Goal: Information Seeking & Learning: Learn about a topic

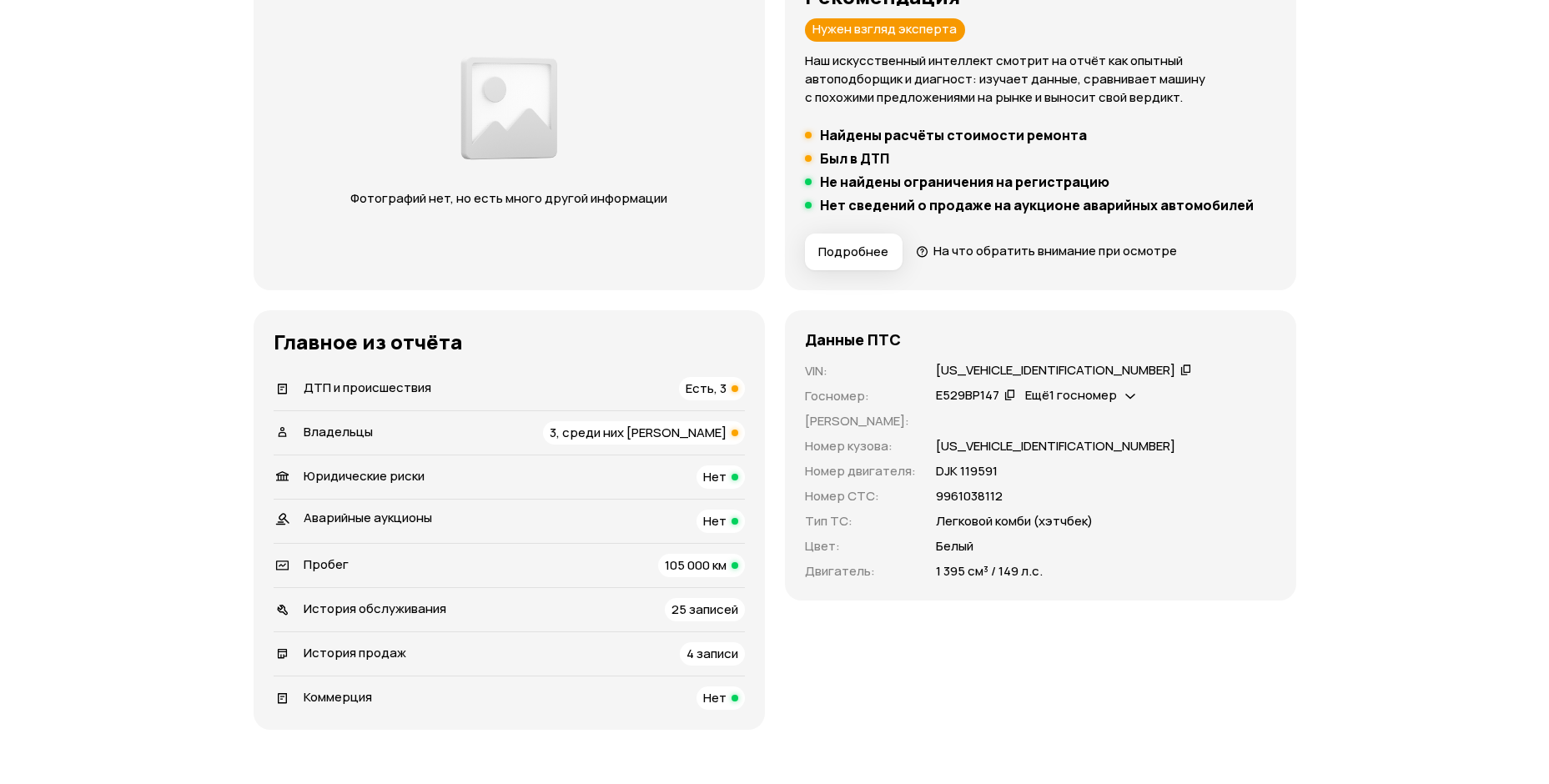
scroll to position [361, 0]
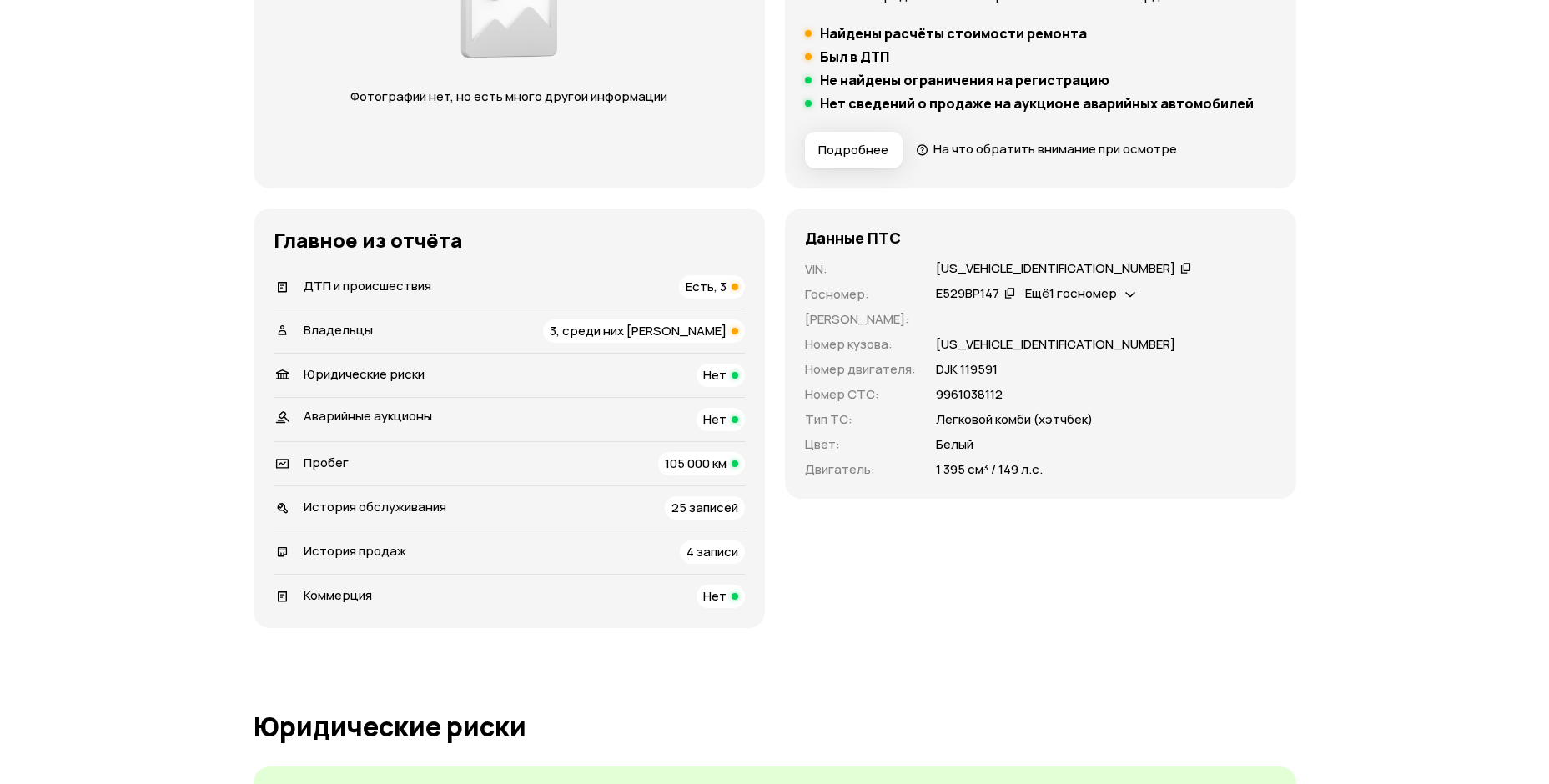
click at [1135, 293] on icon at bounding box center [1130, 292] width 10 height 17
click at [1130, 293] on icon at bounding box center [1130, 292] width 10 height 17
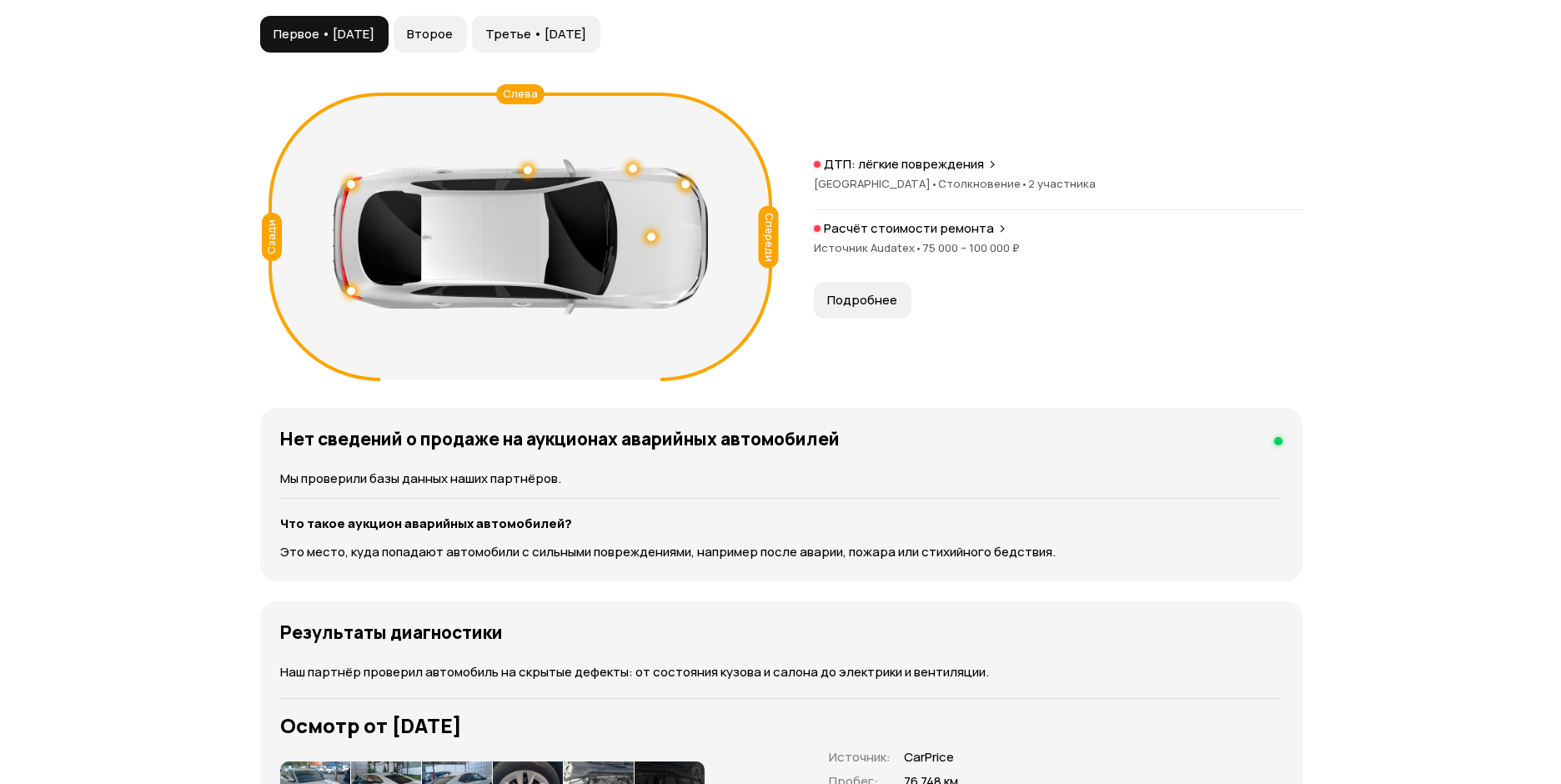
scroll to position [1445, 0]
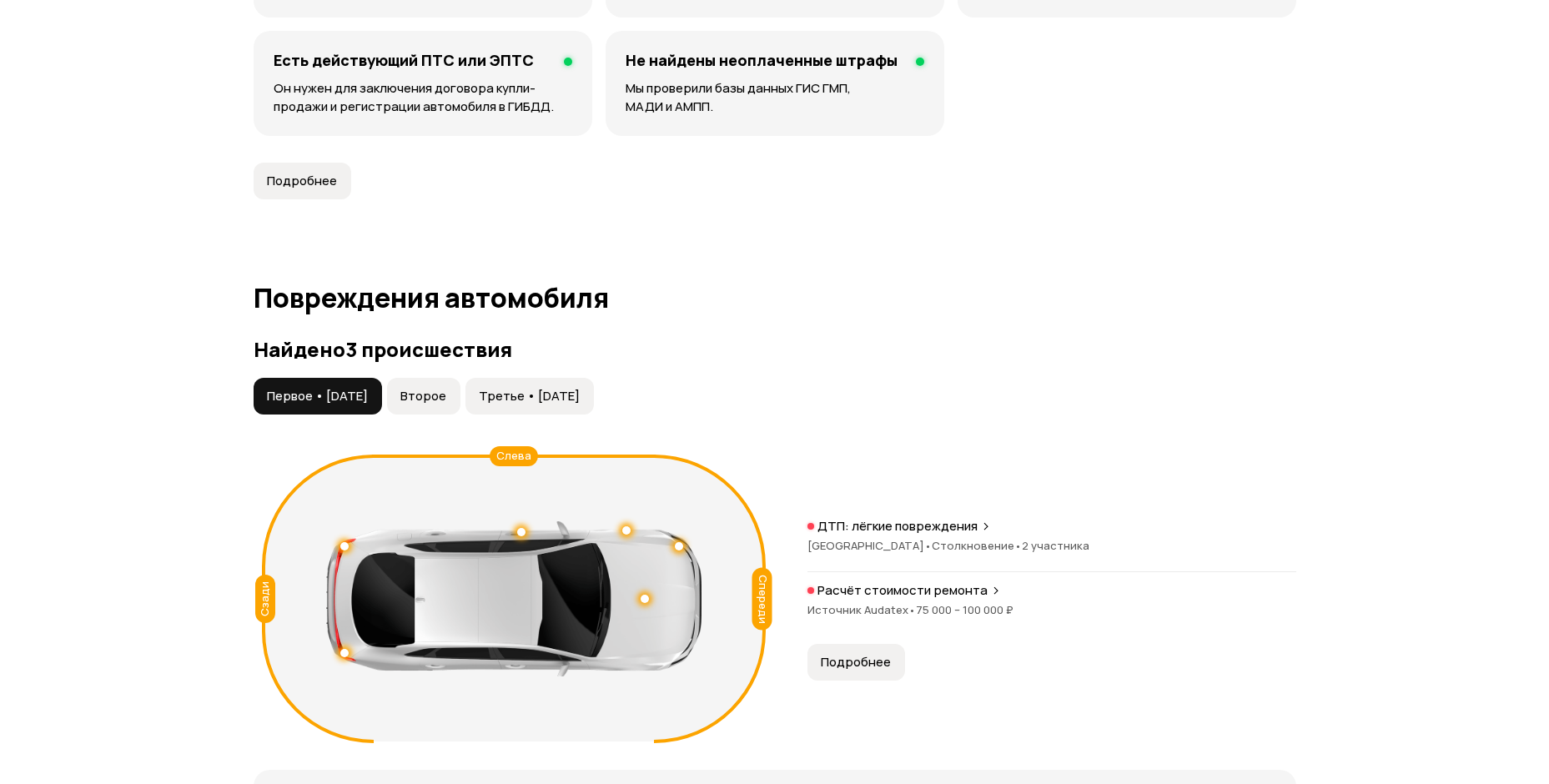
click at [954, 541] on span "Столкновение •" at bounding box center [977, 545] width 90 height 15
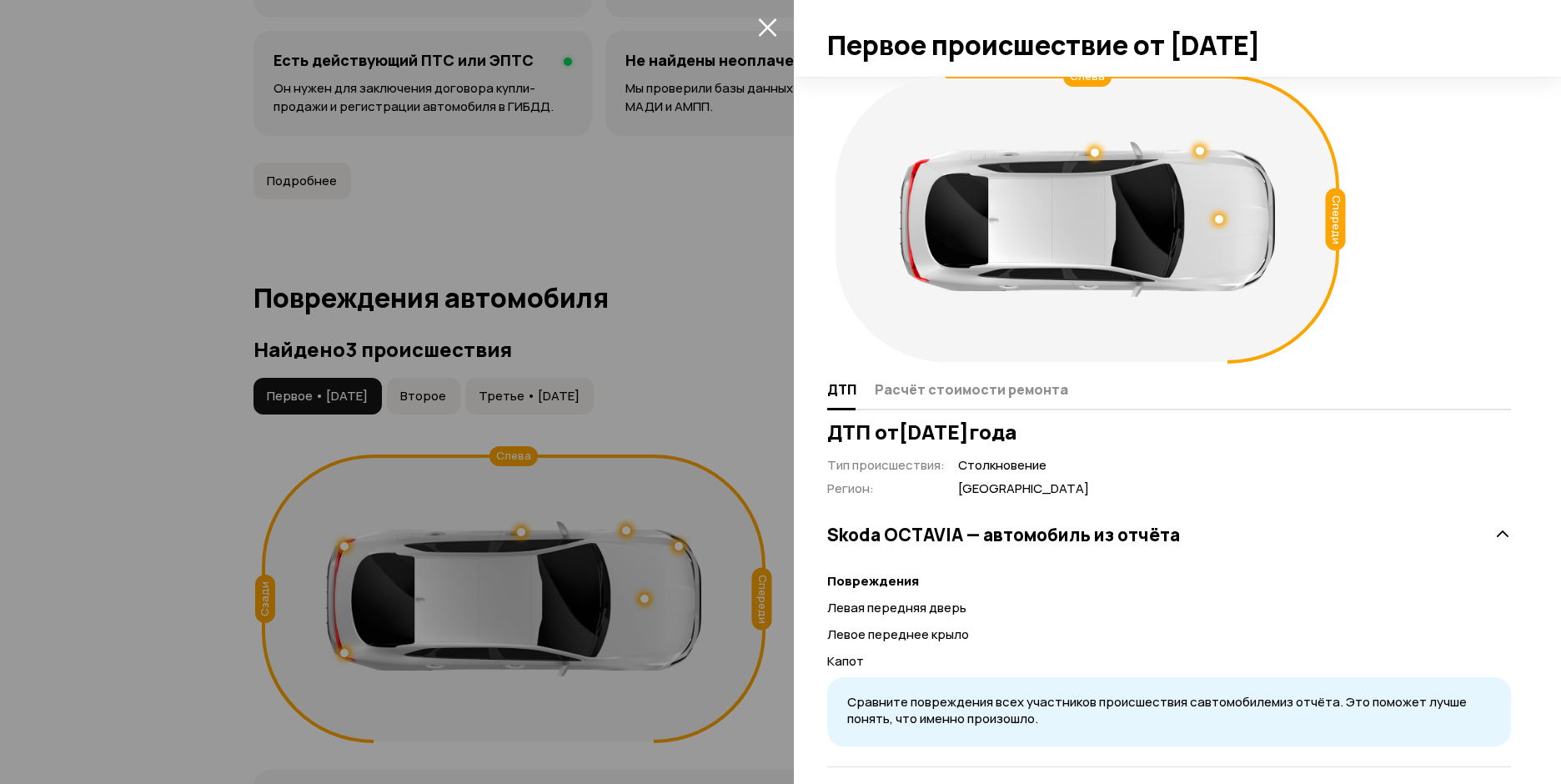
scroll to position [0, 0]
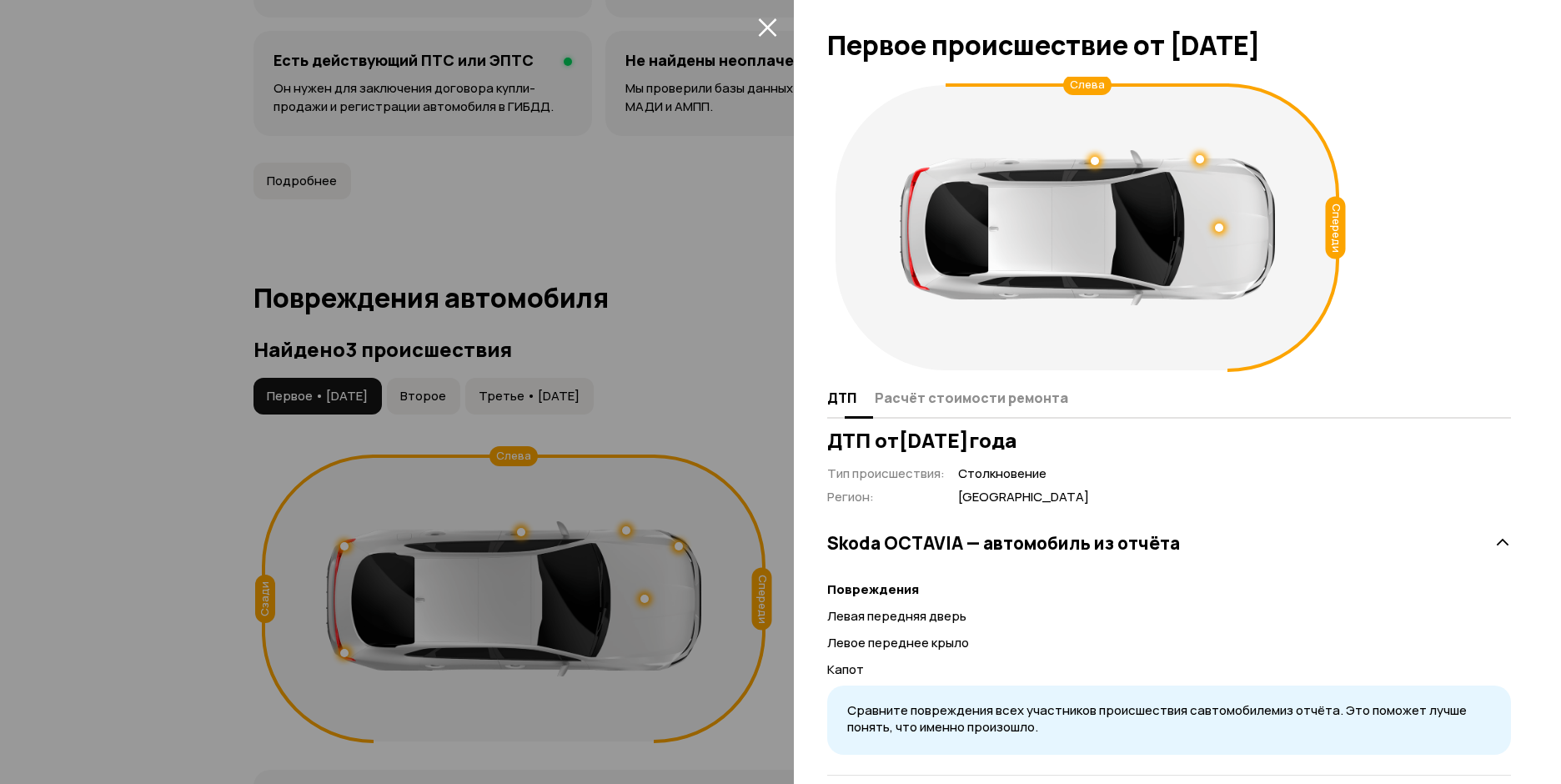
click at [1017, 397] on span "Расчёт стоимости ремонта" at bounding box center [971, 397] width 193 height 17
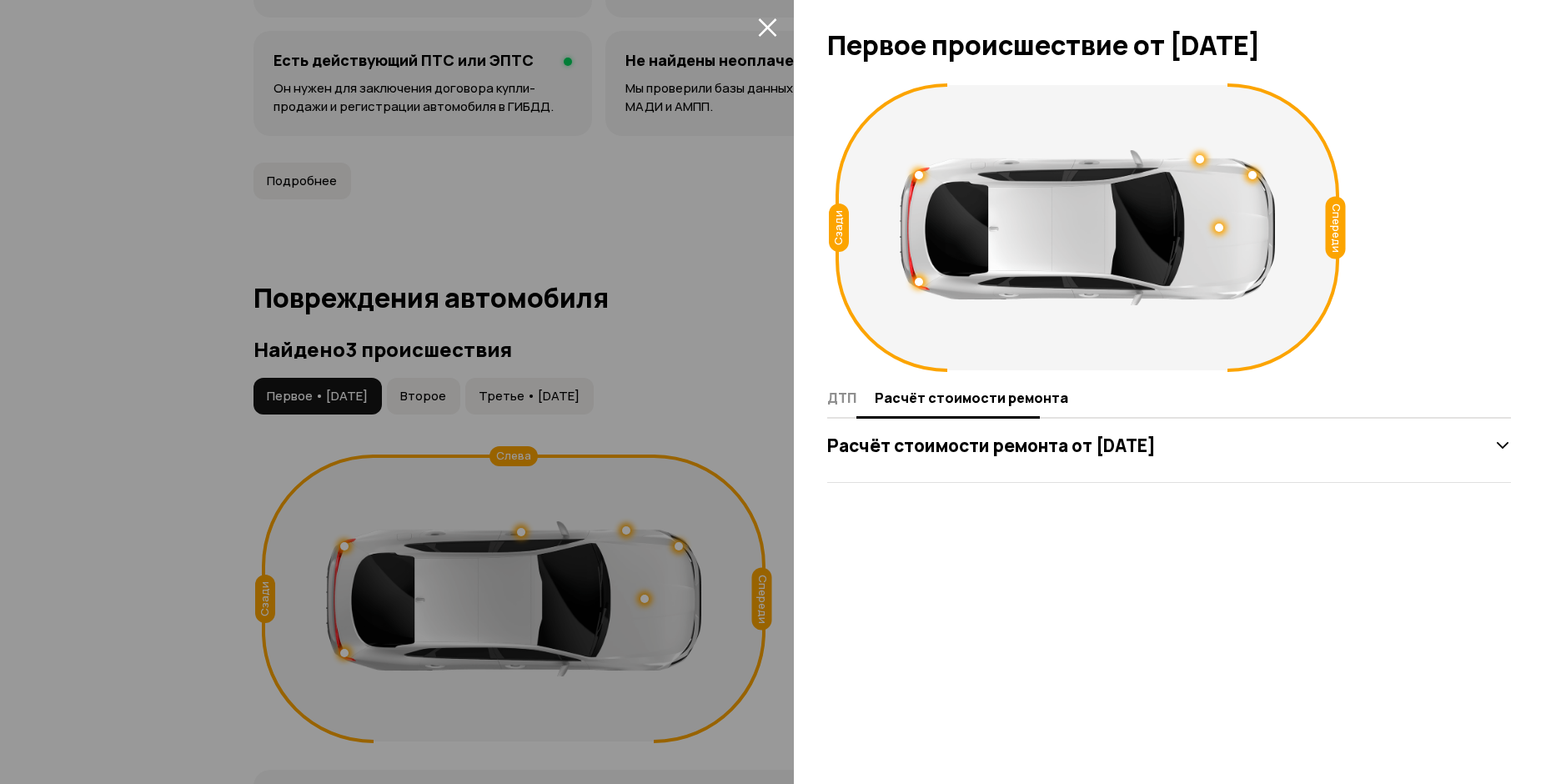
click at [841, 396] on span "ДТП" at bounding box center [842, 397] width 29 height 17
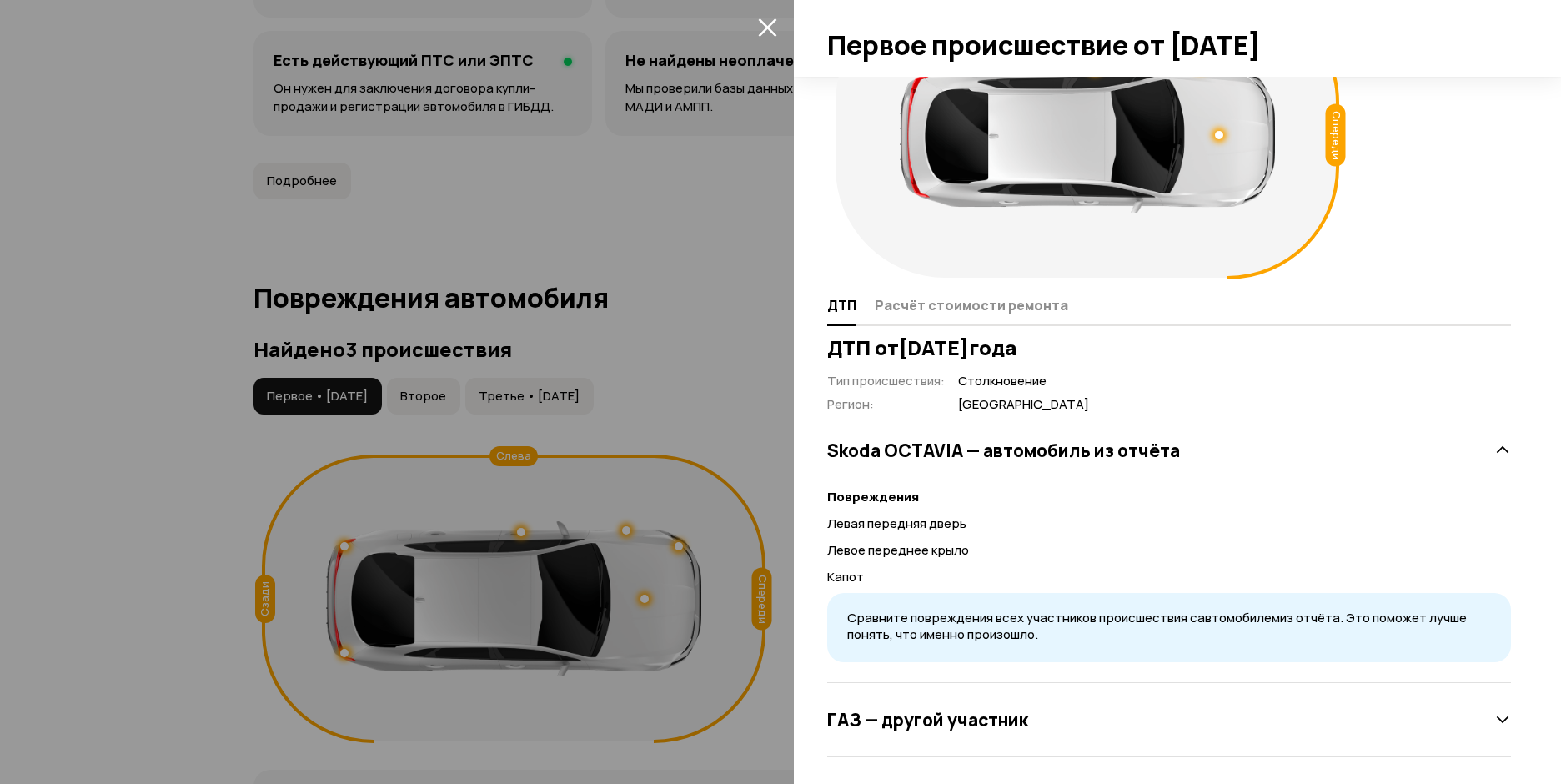
scroll to position [99, 0]
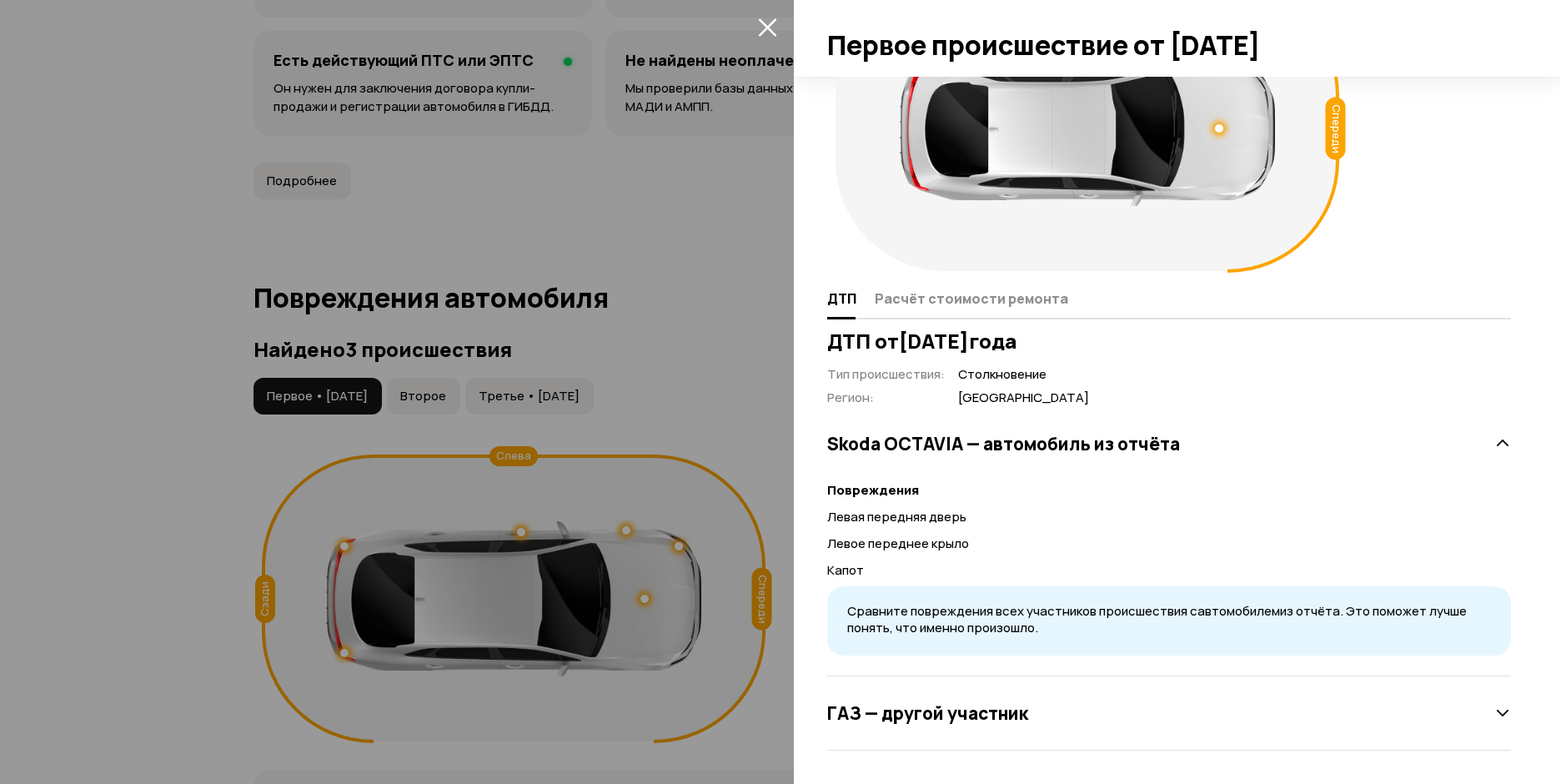
click at [1023, 719] on h3 "ГАЗ — другой участник" at bounding box center [928, 713] width 201 height 21
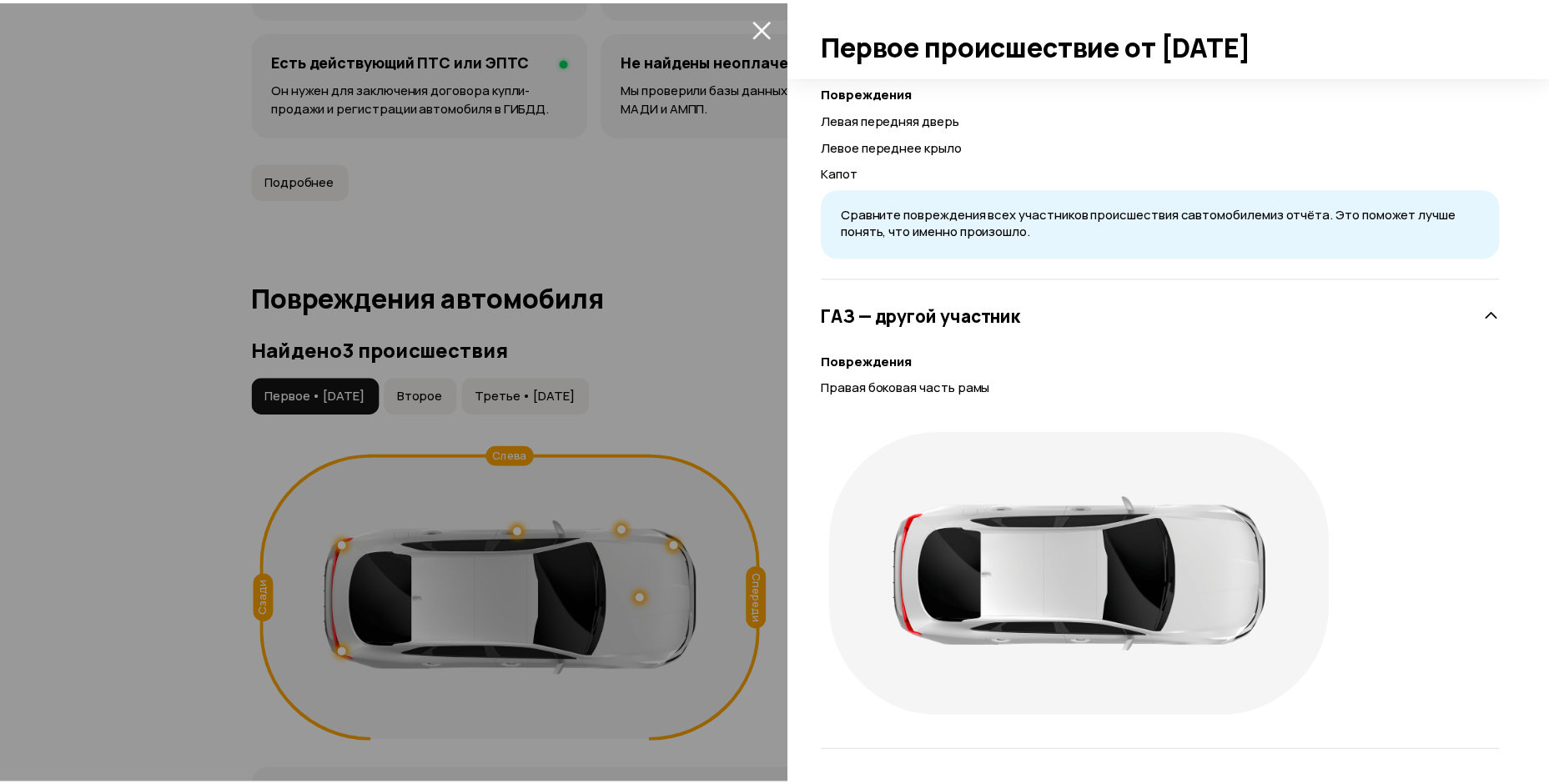
scroll to position [498, 0]
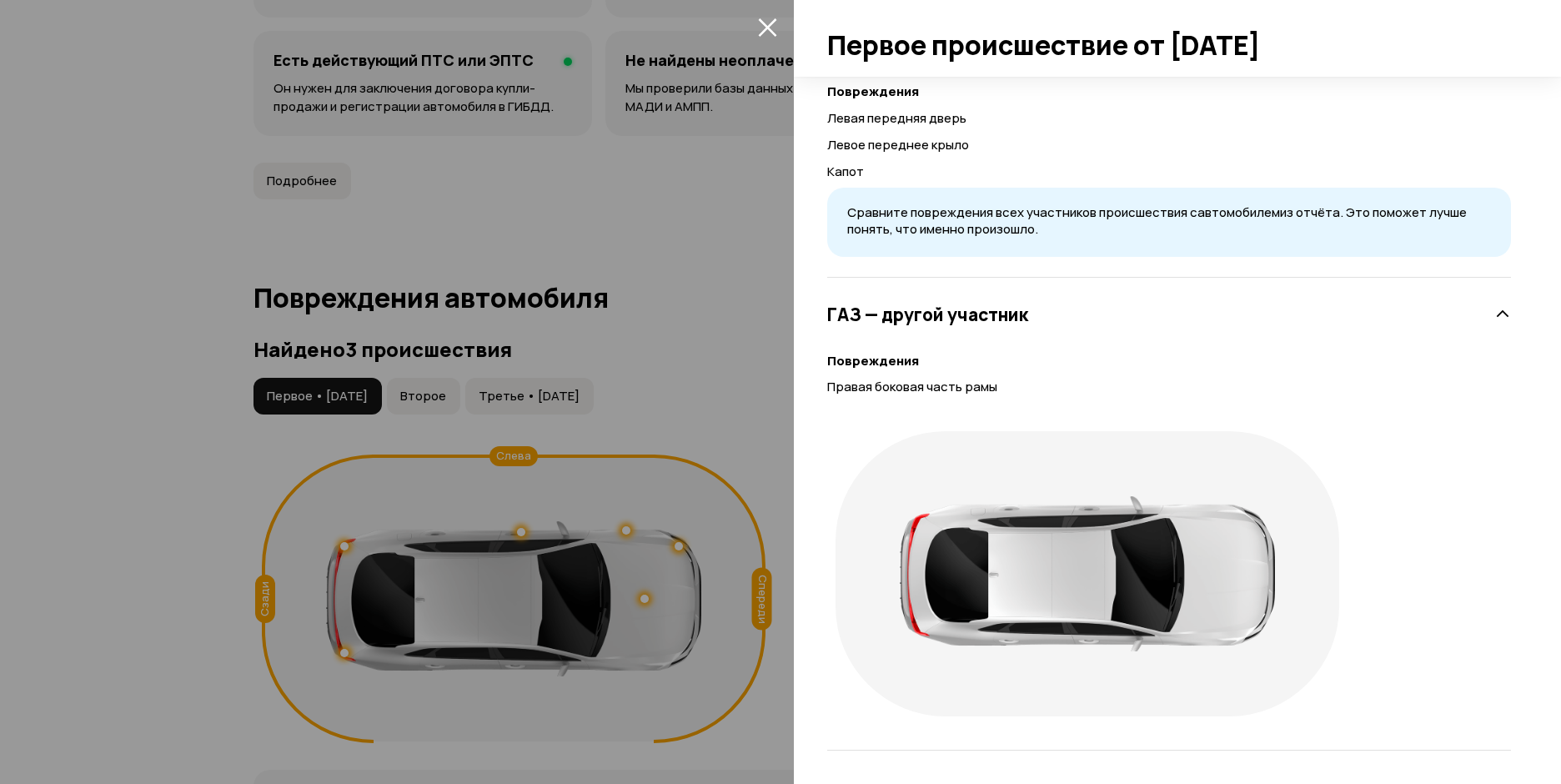
click at [771, 29] on icon "закрыть" at bounding box center [767, 28] width 19 height 19
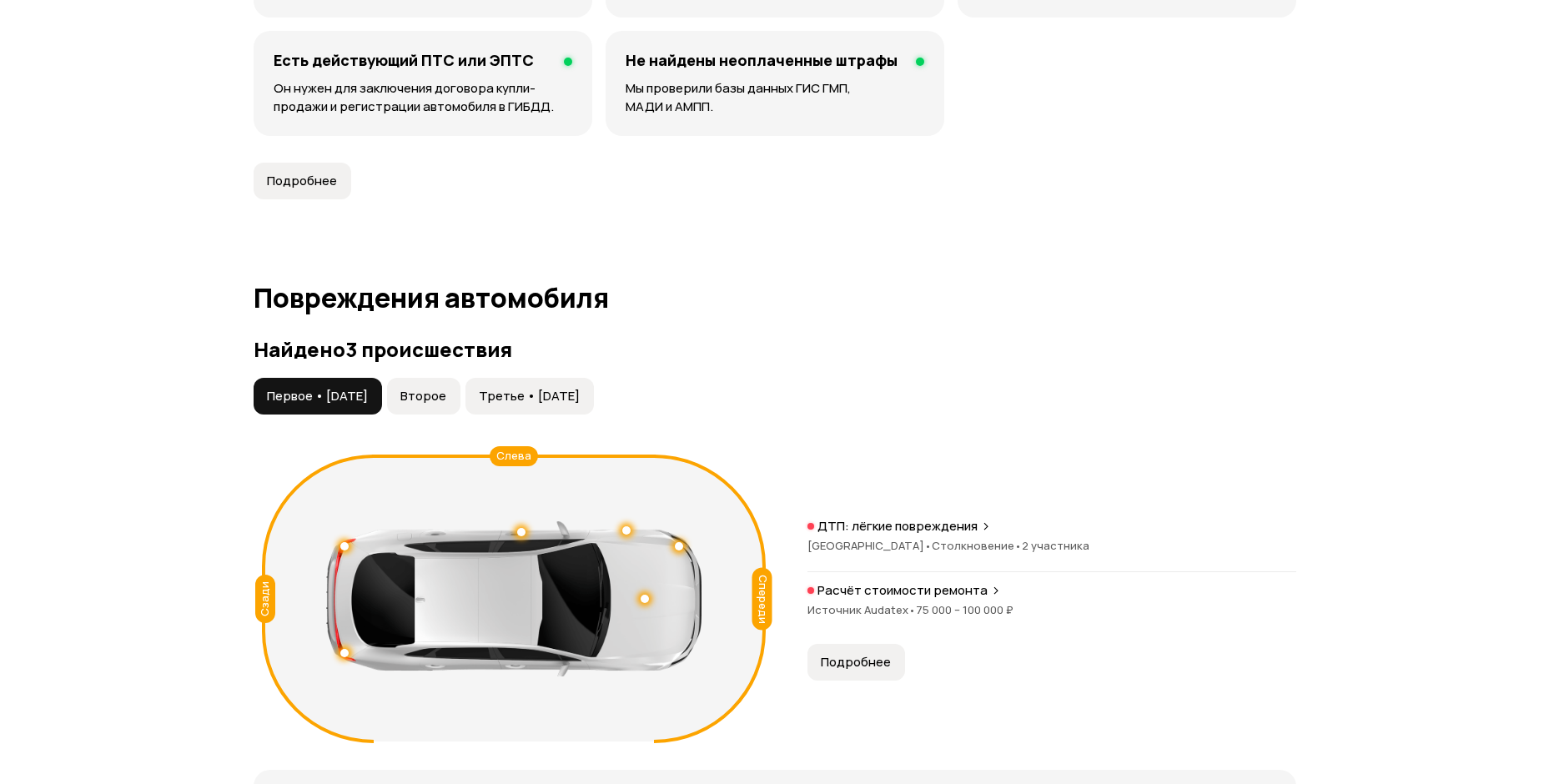
click at [447, 398] on span "Второе" at bounding box center [422, 396] width 45 height 17
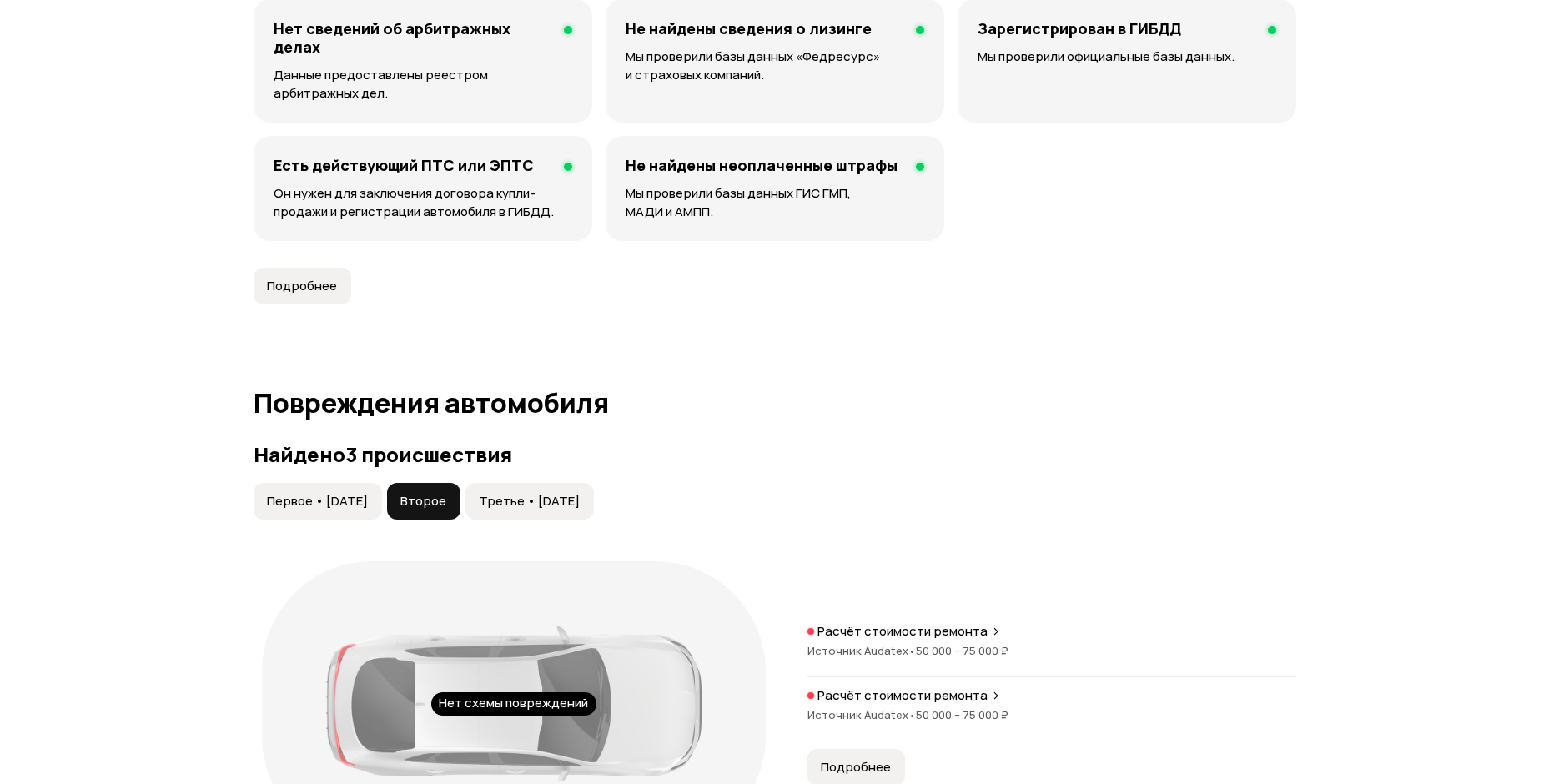
scroll to position [1445, 0]
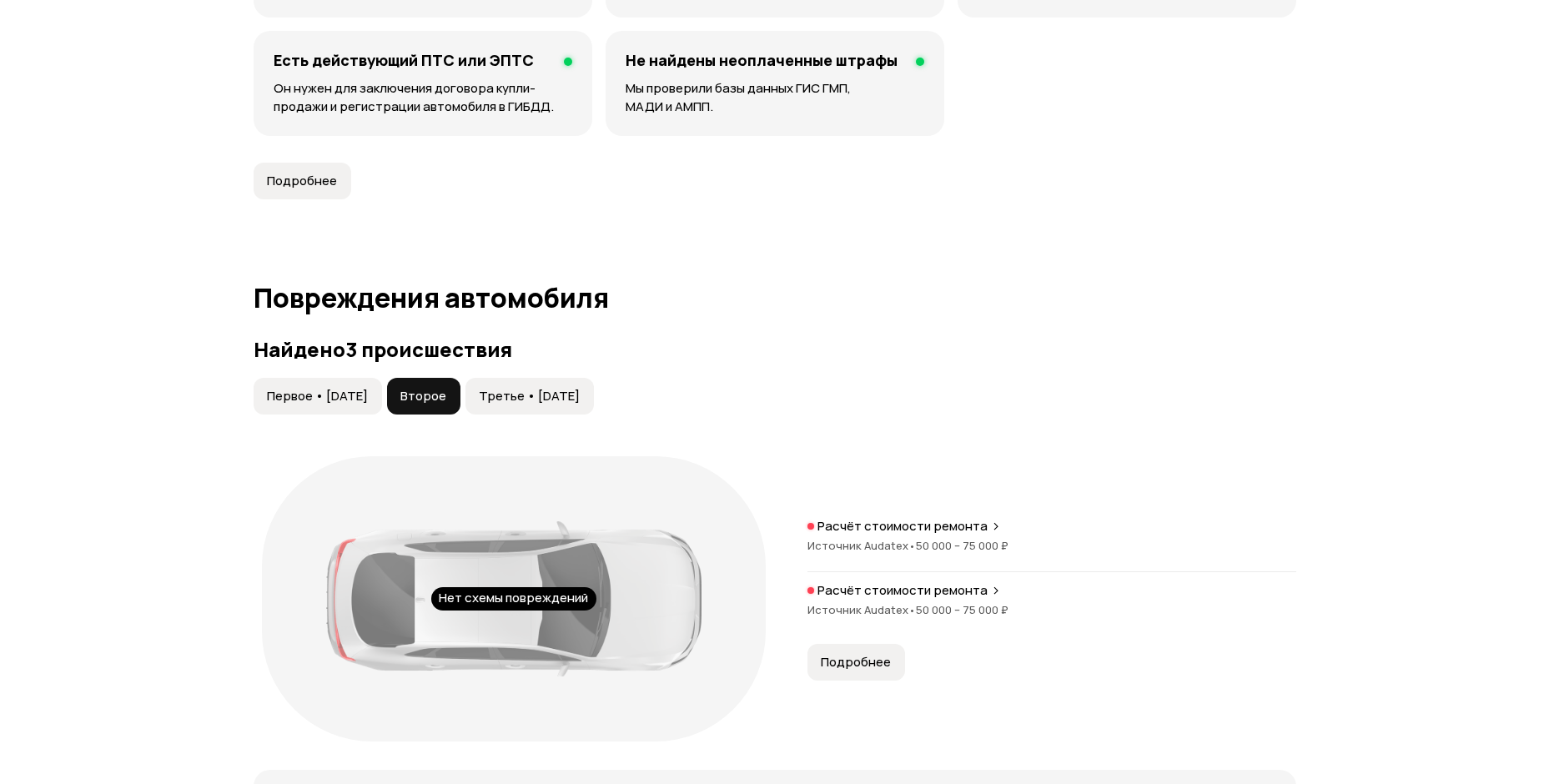
click at [580, 397] on span "Третье • [DATE]" at bounding box center [529, 396] width 101 height 17
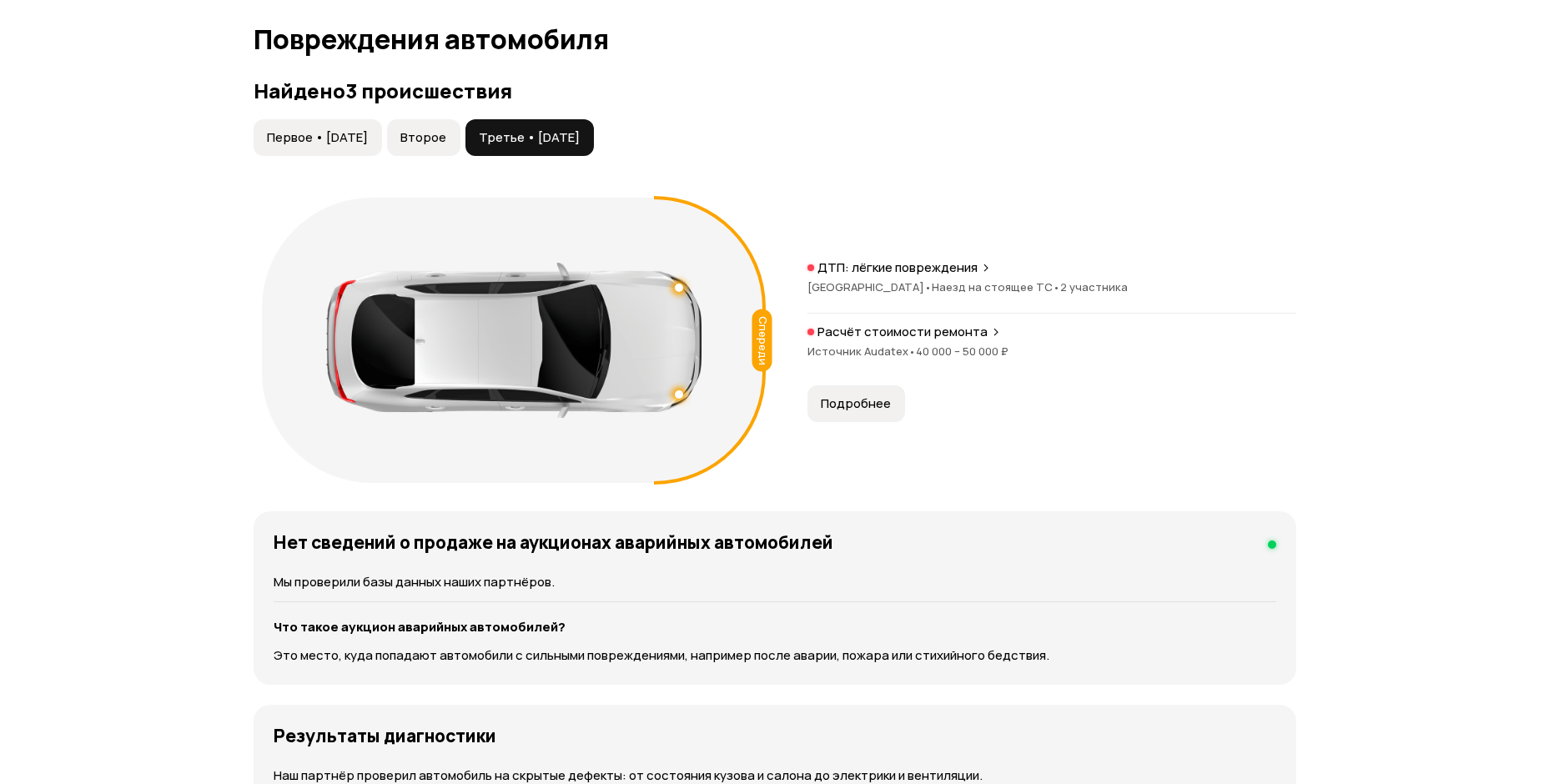
scroll to position [1807, 0]
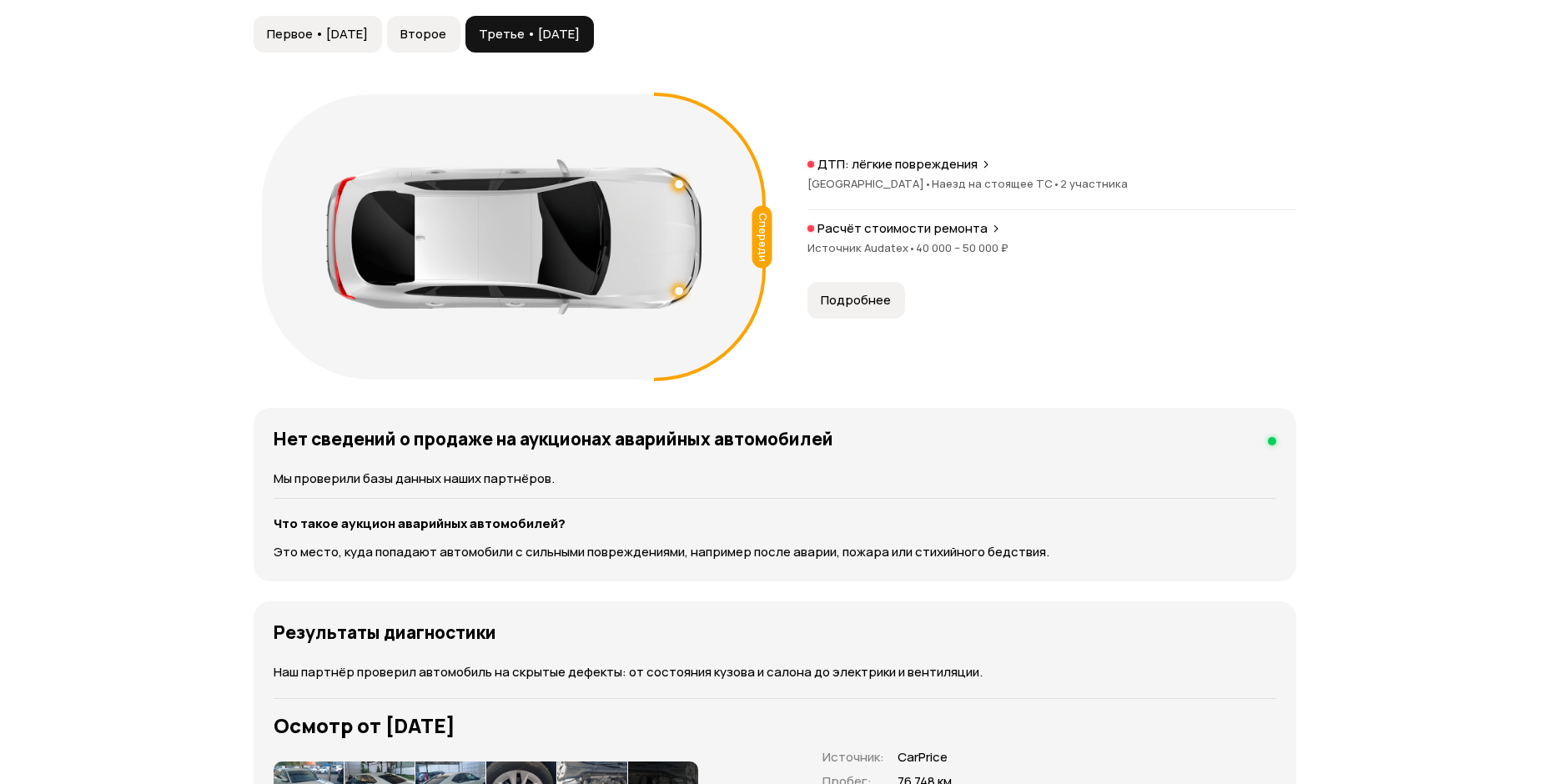
click at [856, 306] on span "Подробнее" at bounding box center [856, 300] width 70 height 17
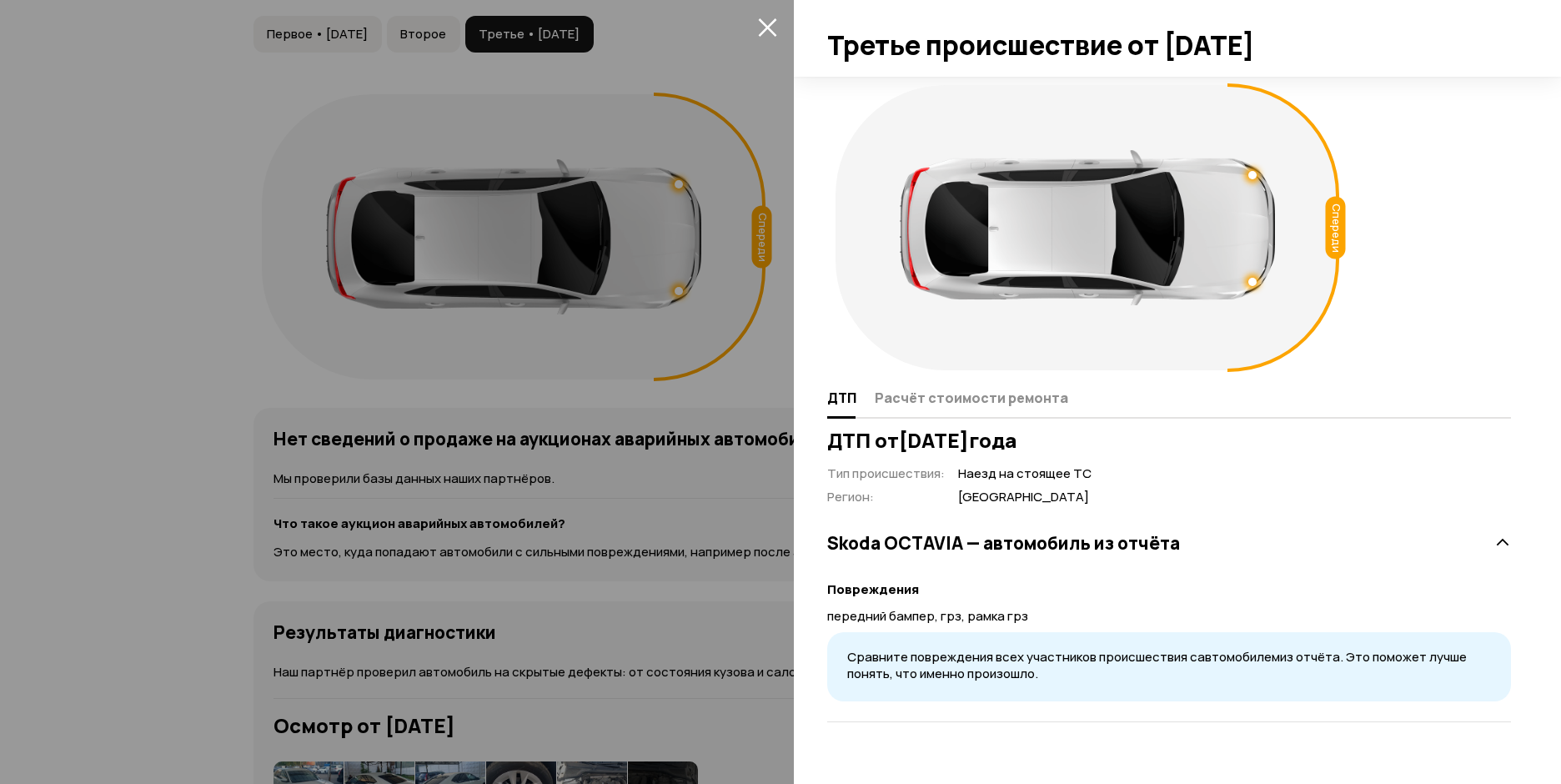
click at [764, 20] on icon "закрыть" at bounding box center [768, 28] width 20 height 20
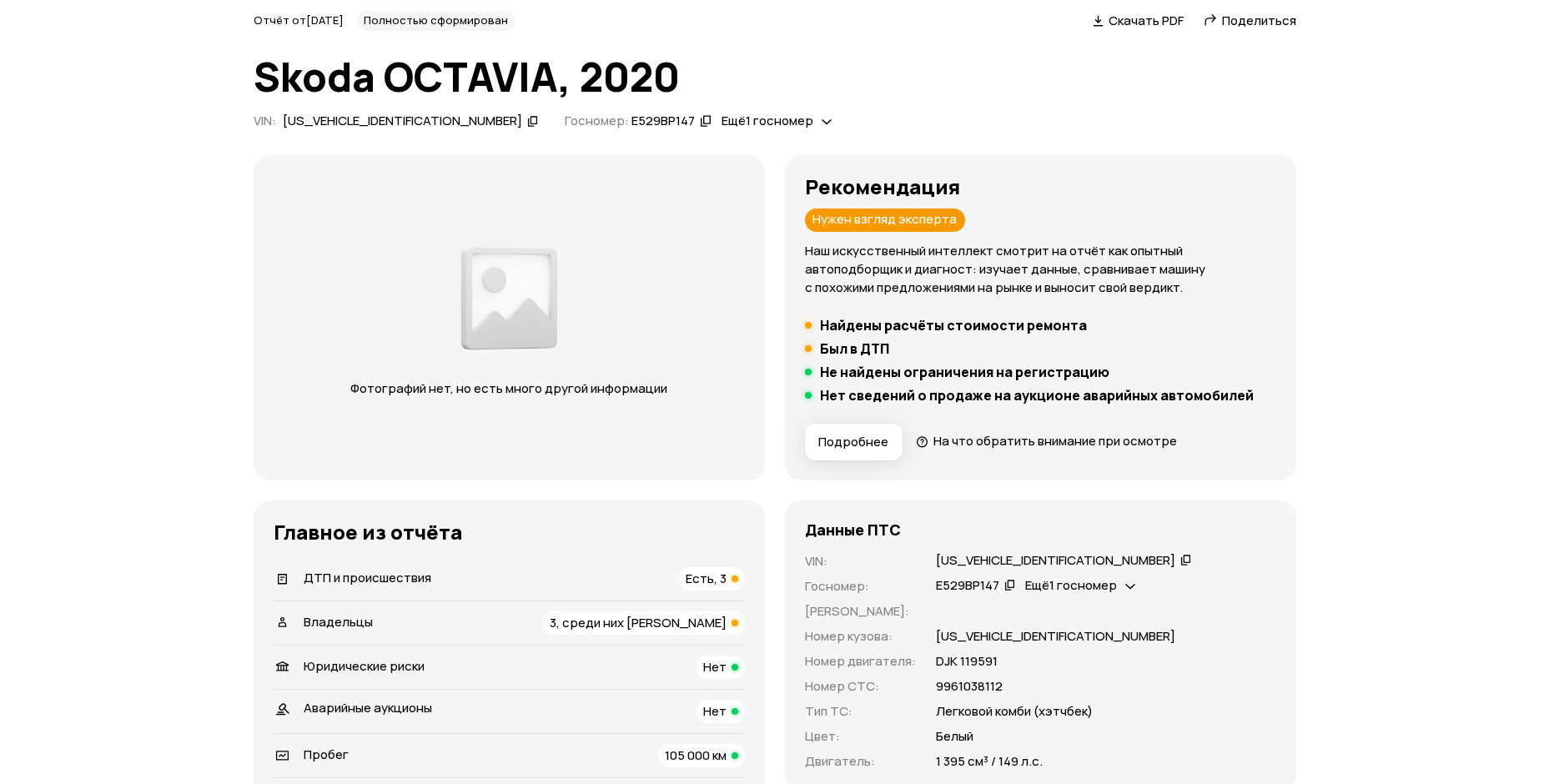
scroll to position [0, 0]
